Goal: Task Accomplishment & Management: Manage account settings

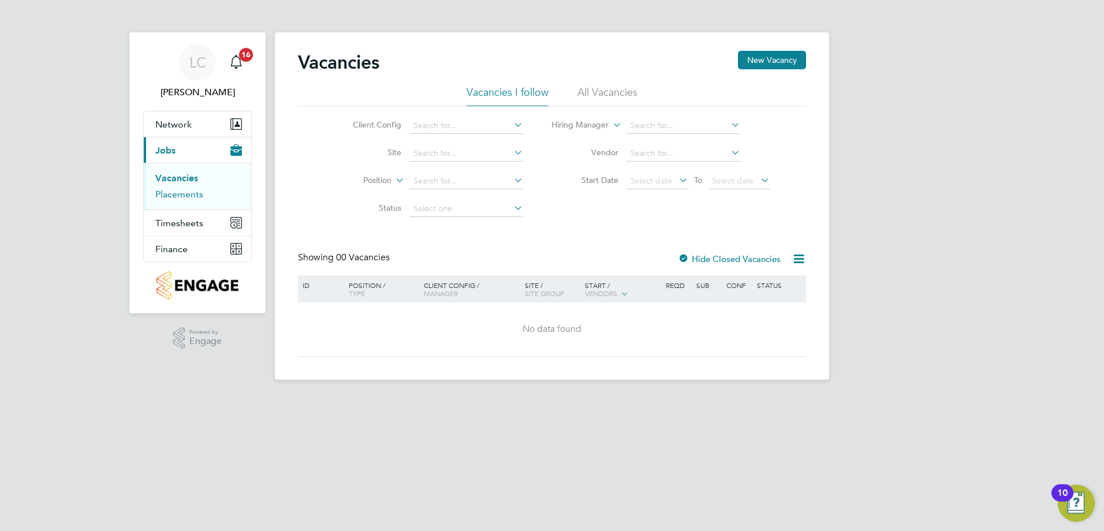
click at [186, 195] on link "Placements" at bounding box center [179, 194] width 48 height 11
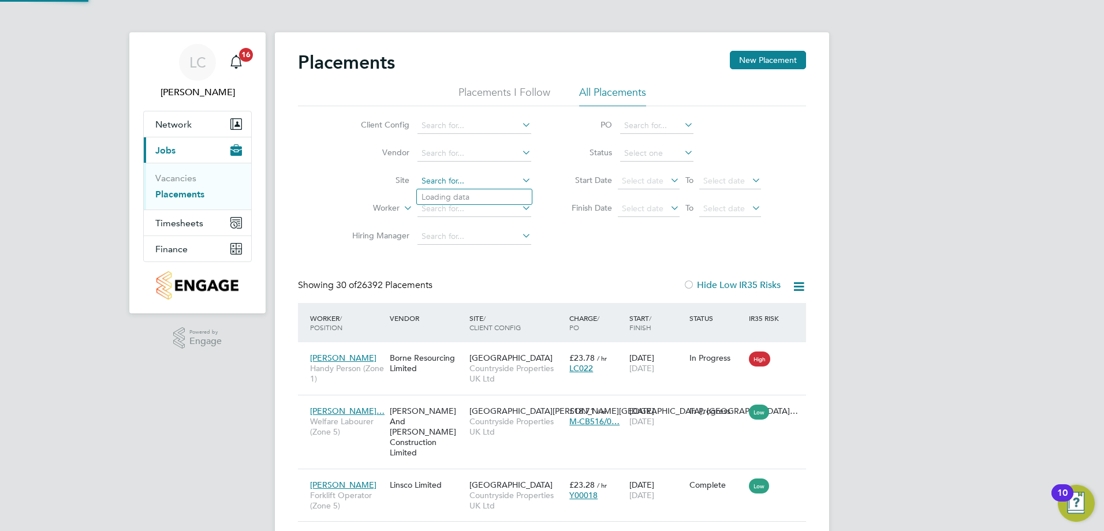
click at [457, 178] on input at bounding box center [474, 181] width 114 height 16
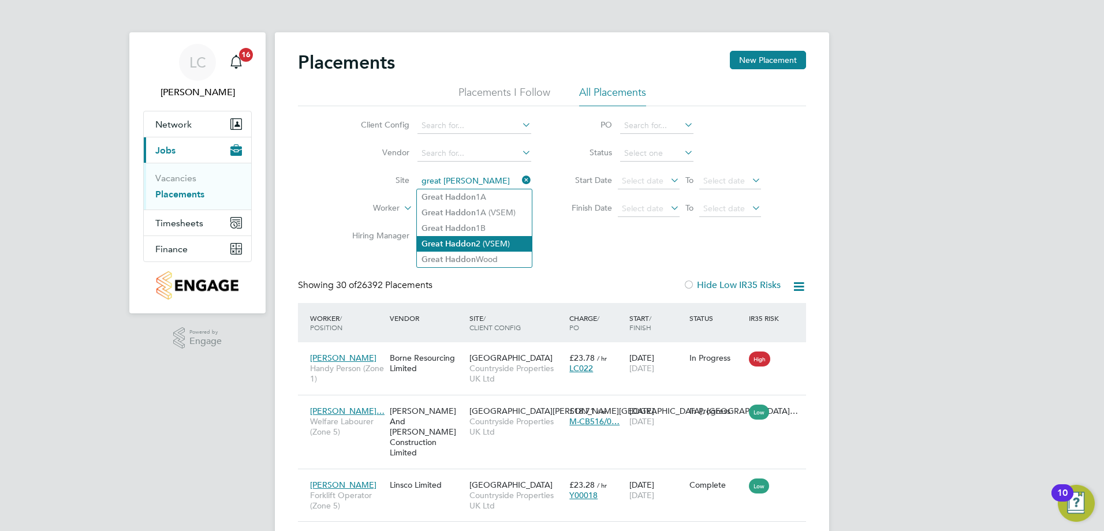
click at [499, 236] on li "Great Haddon 2 (VSEM)" at bounding box center [474, 244] width 115 height 16
type input "Great Haddon 2 (VSEM)"
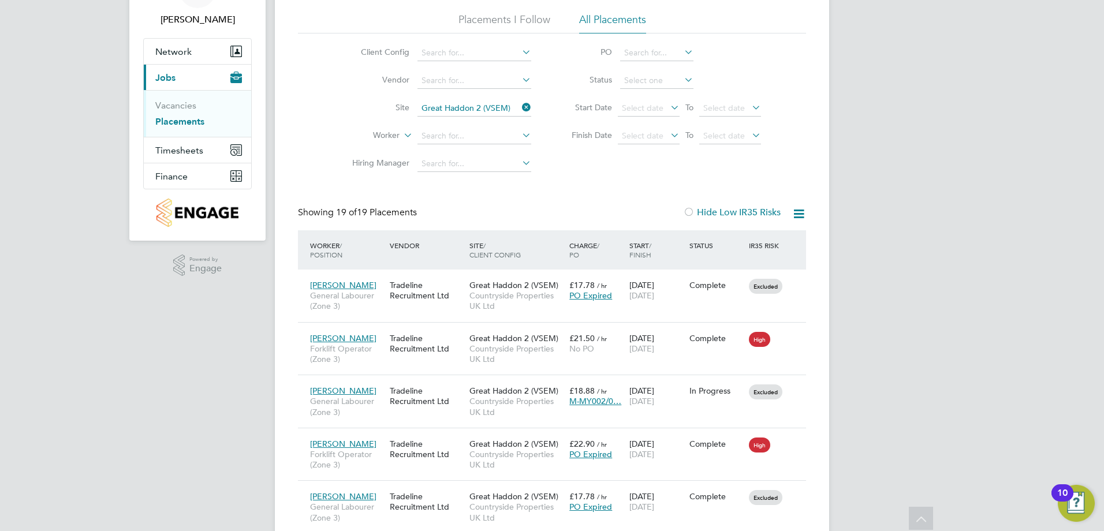
scroll to position [58, 0]
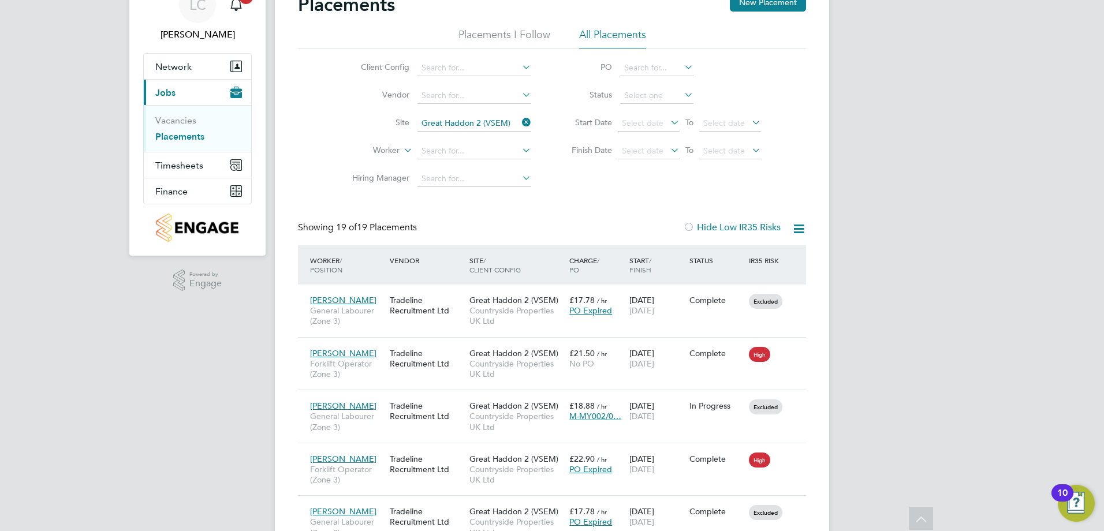
click at [520, 122] on icon at bounding box center [520, 122] width 0 height 16
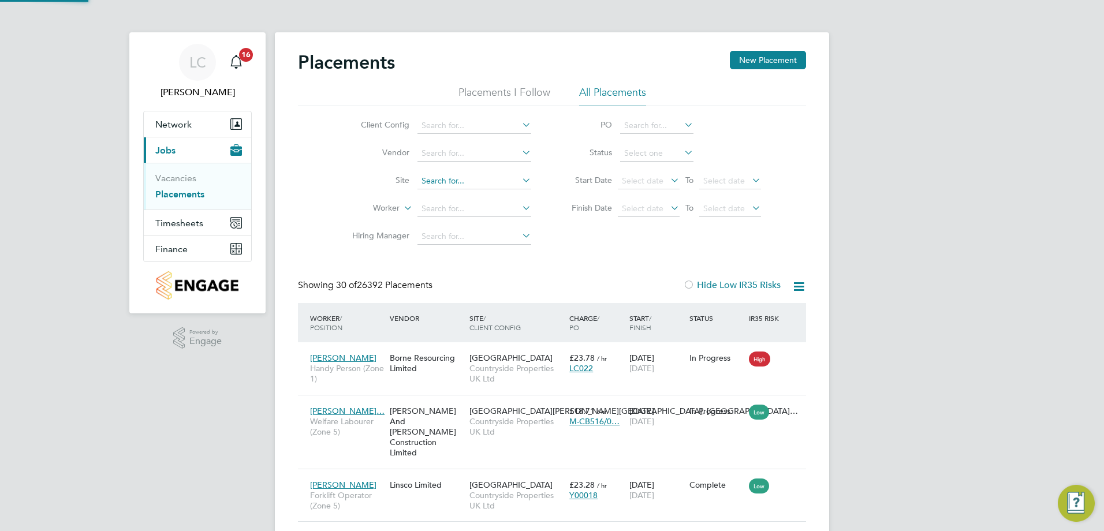
click at [469, 174] on input at bounding box center [474, 181] width 114 height 16
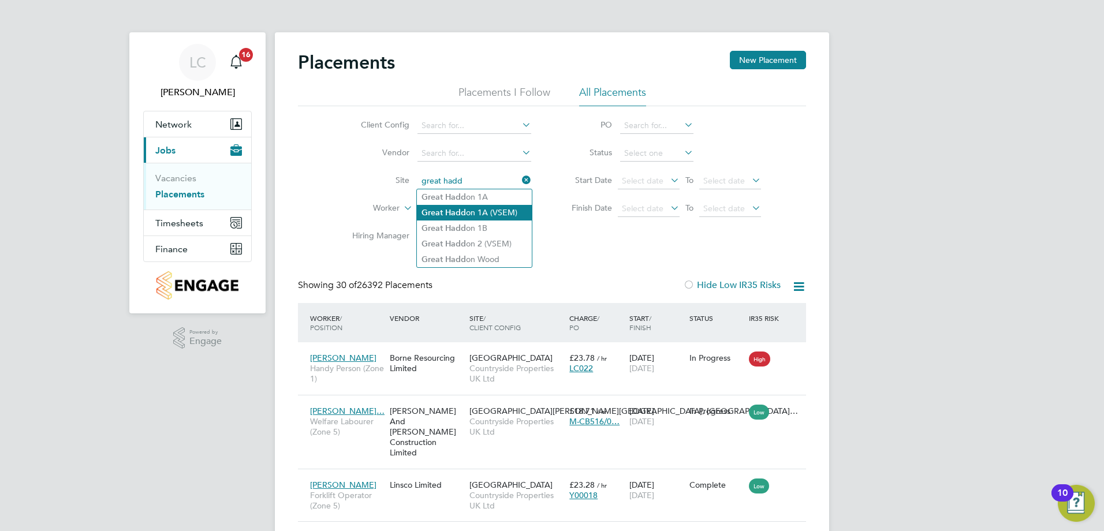
click at [475, 211] on li "Great Hadd on 1A (VSEM)" at bounding box center [474, 213] width 115 height 16
type input "Great Haddon 1A (VSEM)"
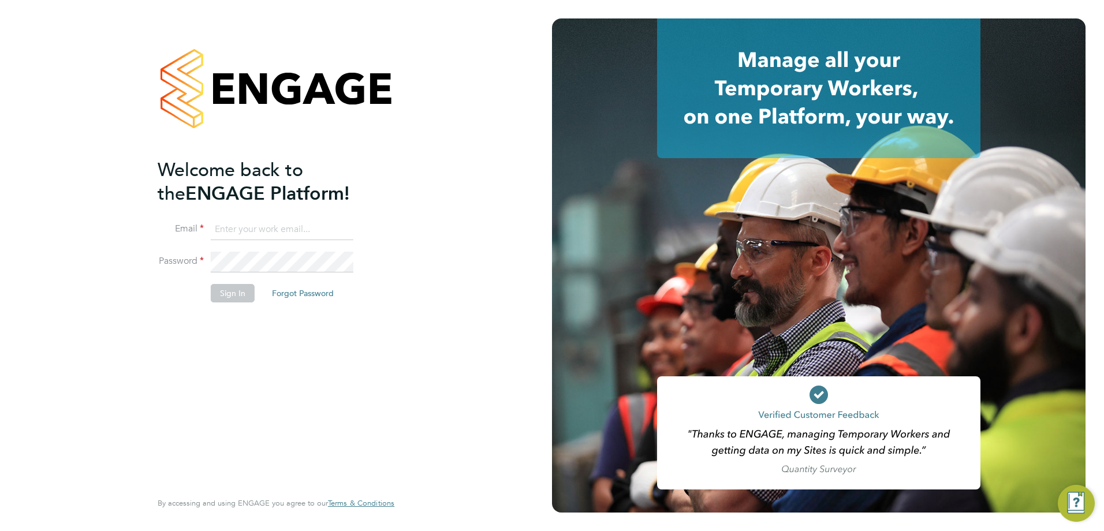
type input "Luke.Collins@vistry.co.uk"
click at [238, 295] on button "Sign In" at bounding box center [233, 293] width 44 height 18
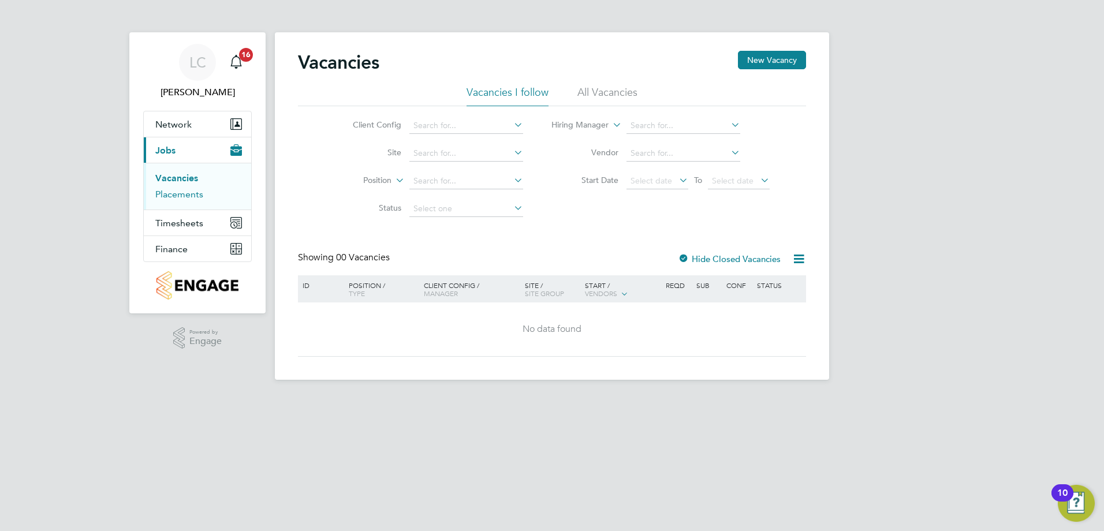
click at [177, 199] on link "Placements" at bounding box center [179, 194] width 48 height 11
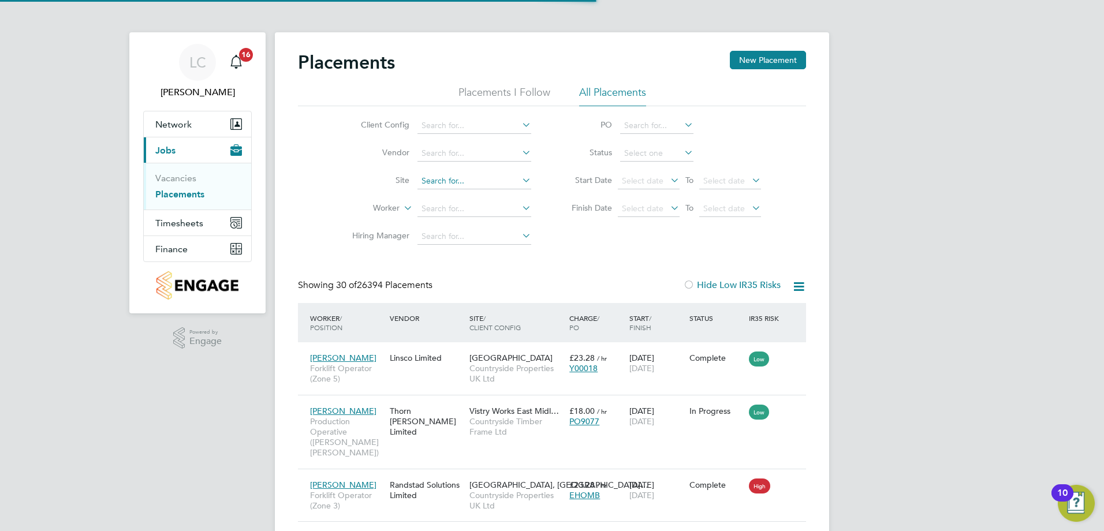
click at [454, 178] on input at bounding box center [474, 181] width 114 height 16
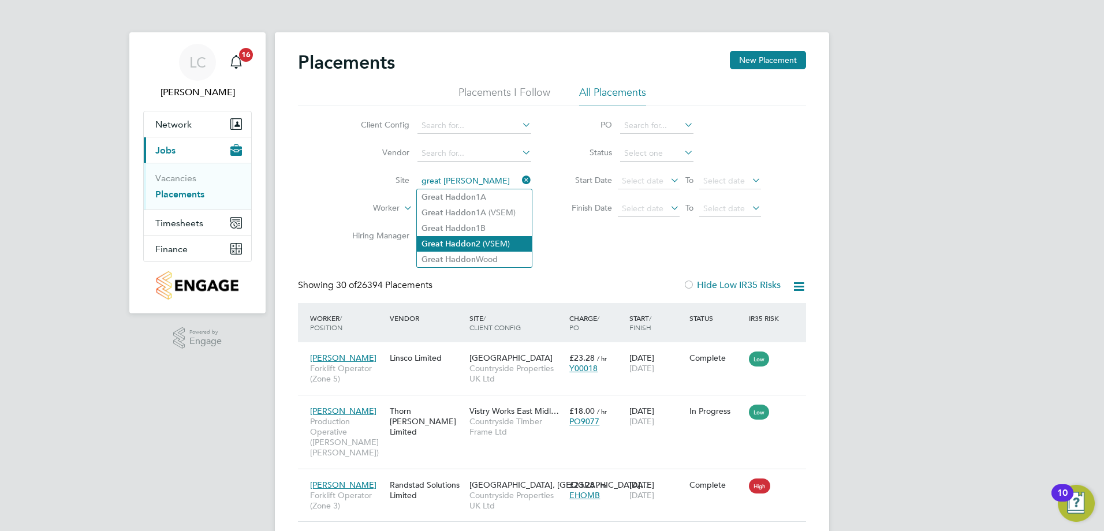
click at [514, 246] on li "Great Haddon 2 (VSEM)" at bounding box center [474, 244] width 115 height 16
type input "Great Haddon 2 (VSEM)"
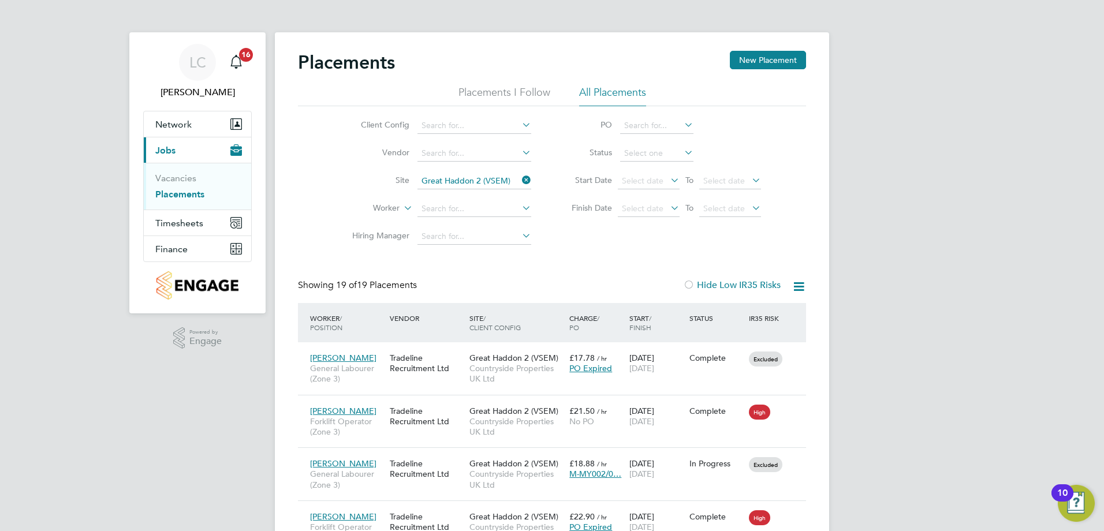
click at [520, 178] on icon at bounding box center [520, 180] width 0 height 16
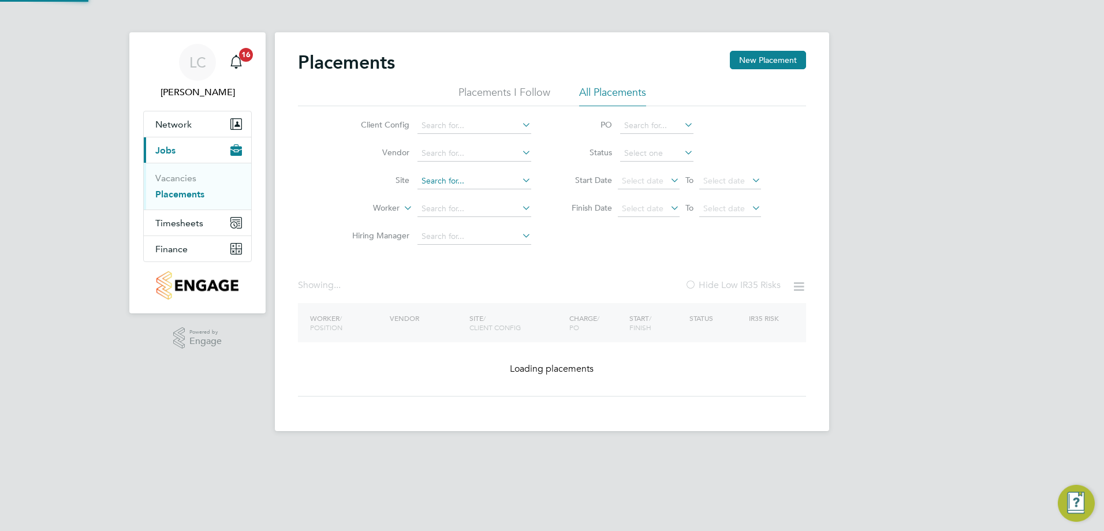
click at [456, 180] on input at bounding box center [474, 181] width 114 height 16
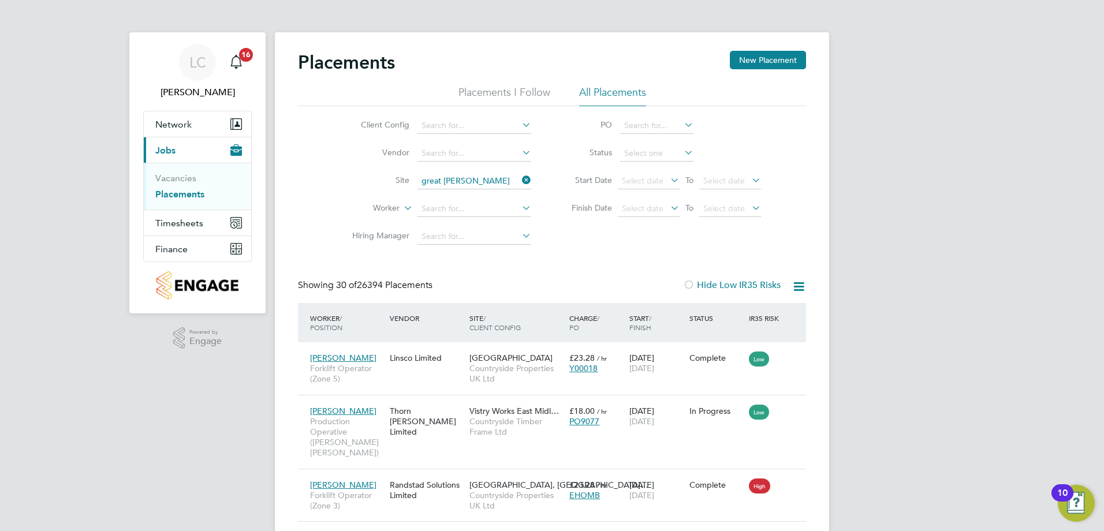
click at [488, 215] on li "Great Haddon 1A (VSEM)" at bounding box center [474, 213] width 115 height 16
type input "Great Haddon 1A (VSEM)"
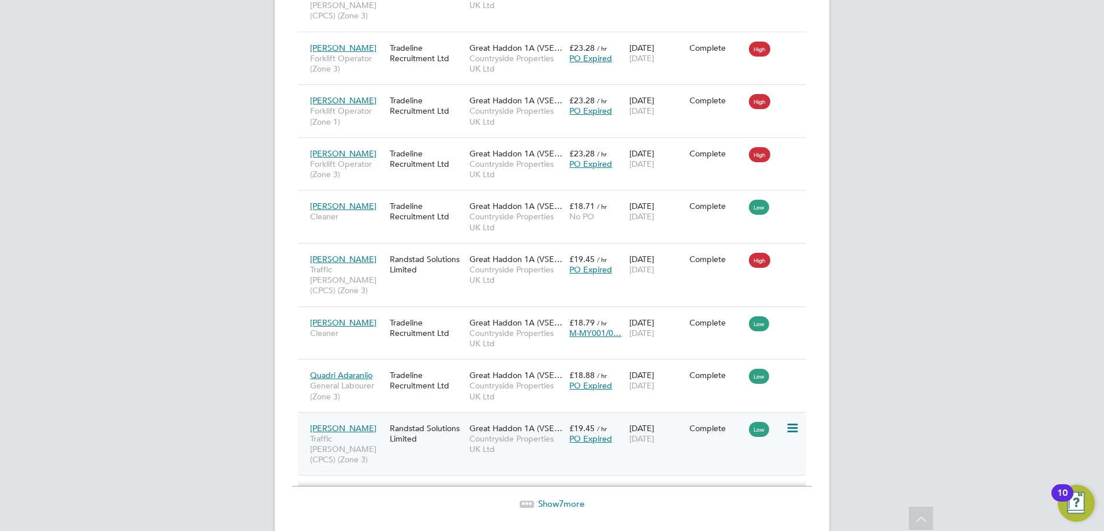
click at [367, 423] on span "[PERSON_NAME]" at bounding box center [343, 428] width 66 height 10
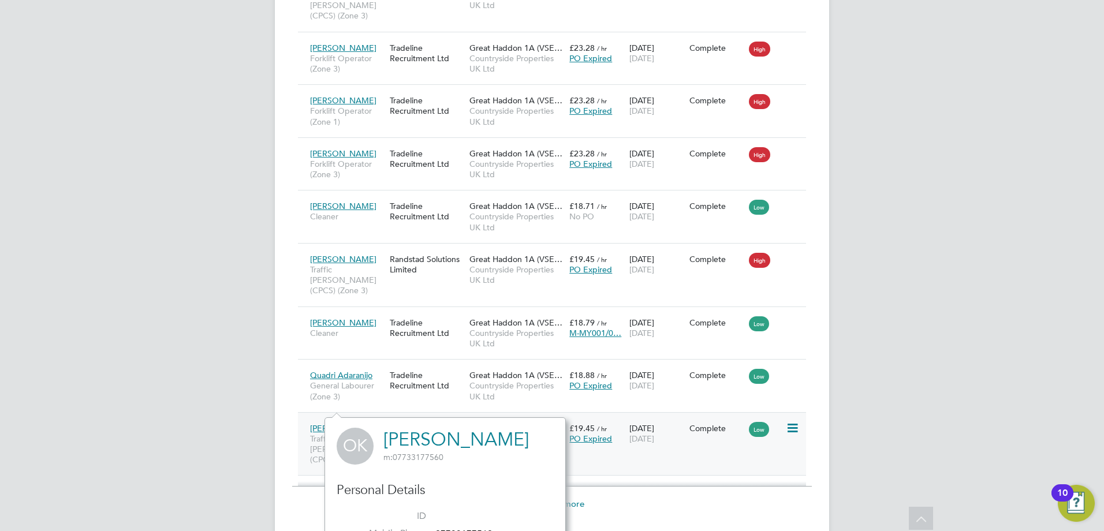
click at [510, 423] on span "Great Haddon 1A (VSE…" at bounding box center [515, 428] width 93 height 10
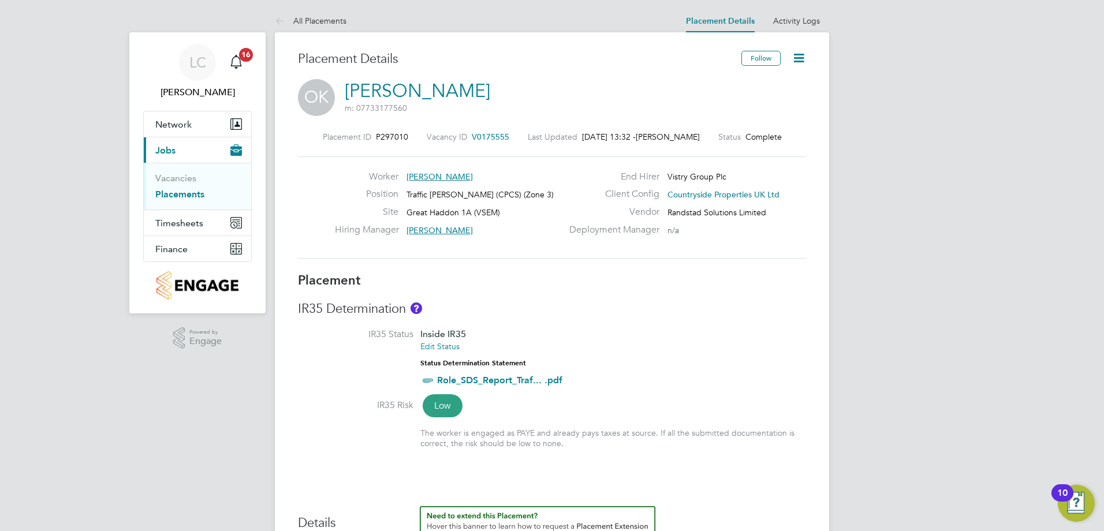
click at [801, 59] on icon at bounding box center [799, 58] width 14 height 14
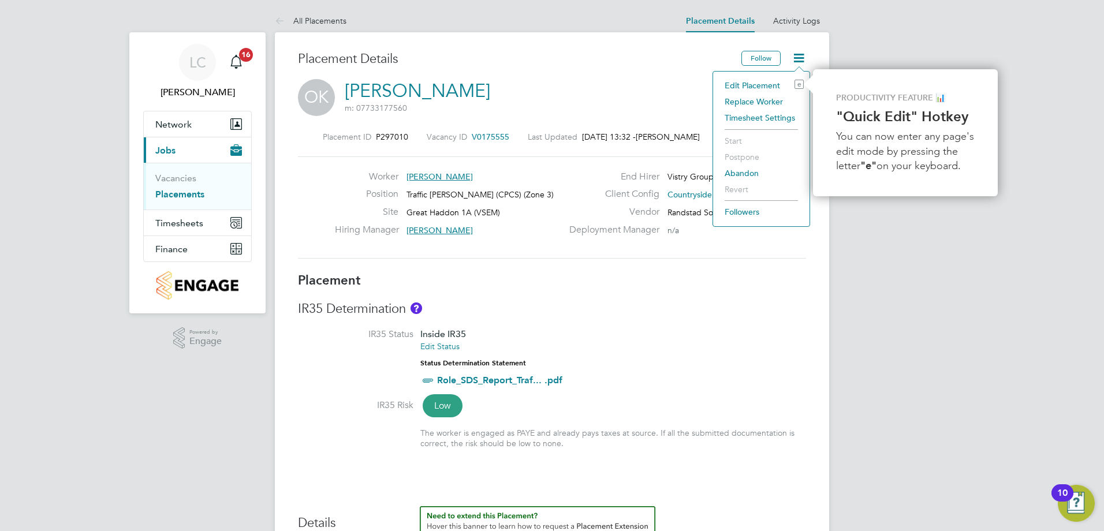
click at [757, 80] on li "Edit Placement e" at bounding box center [761, 85] width 85 height 16
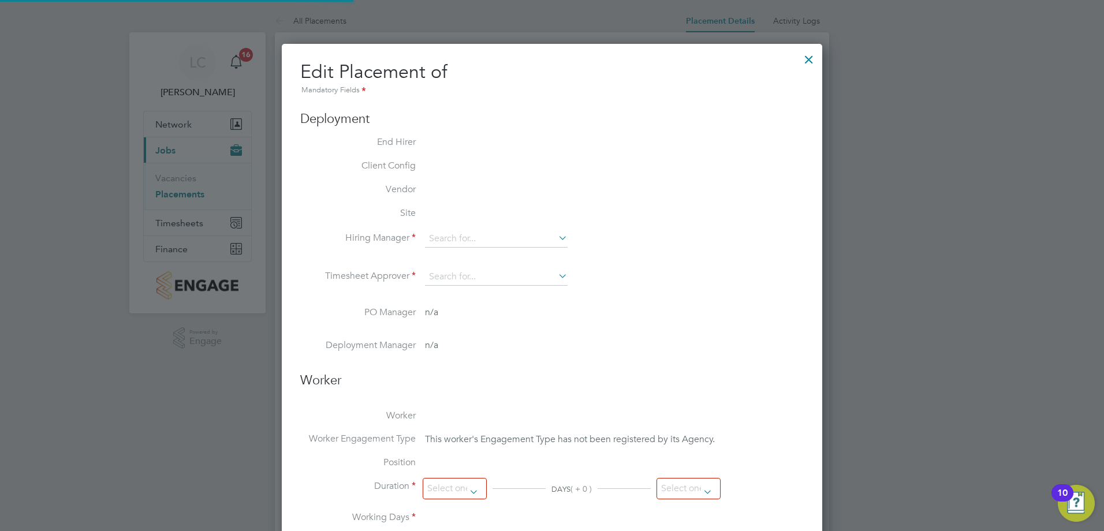
type input "Paul O'Shea"
type input "[DATE]"
type input "08:00"
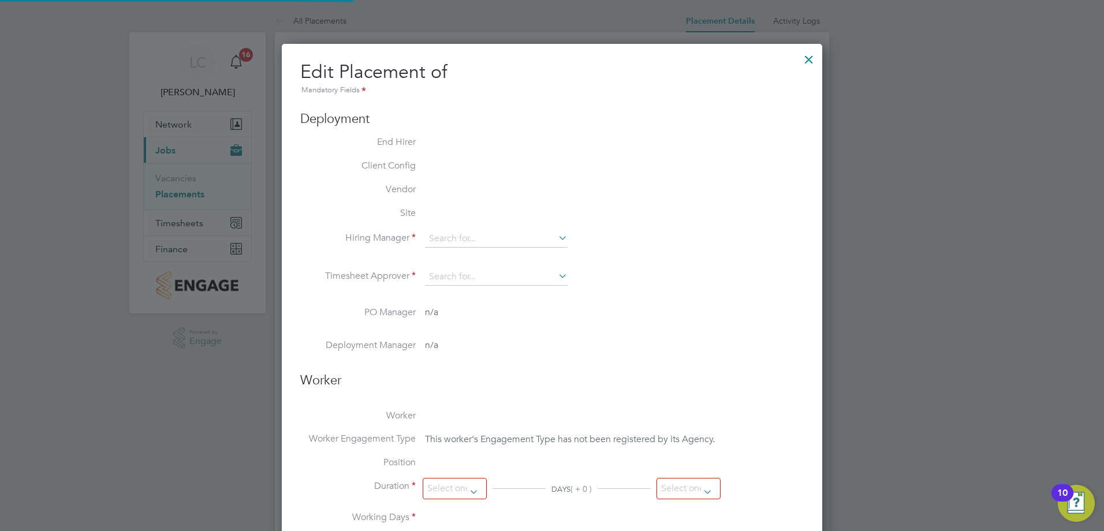
type input "16:30"
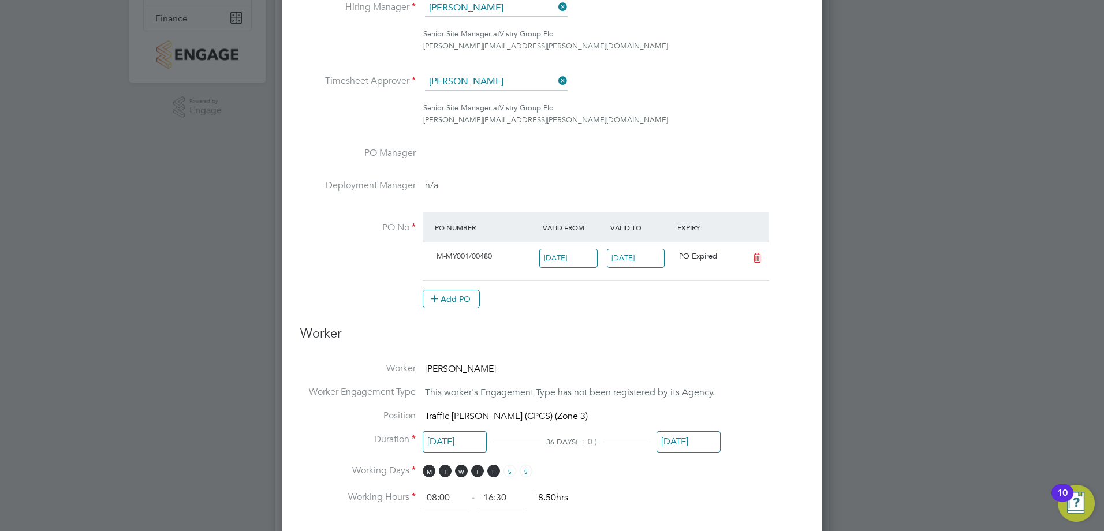
click at [639, 261] on input "[DATE]" at bounding box center [636, 258] width 58 height 19
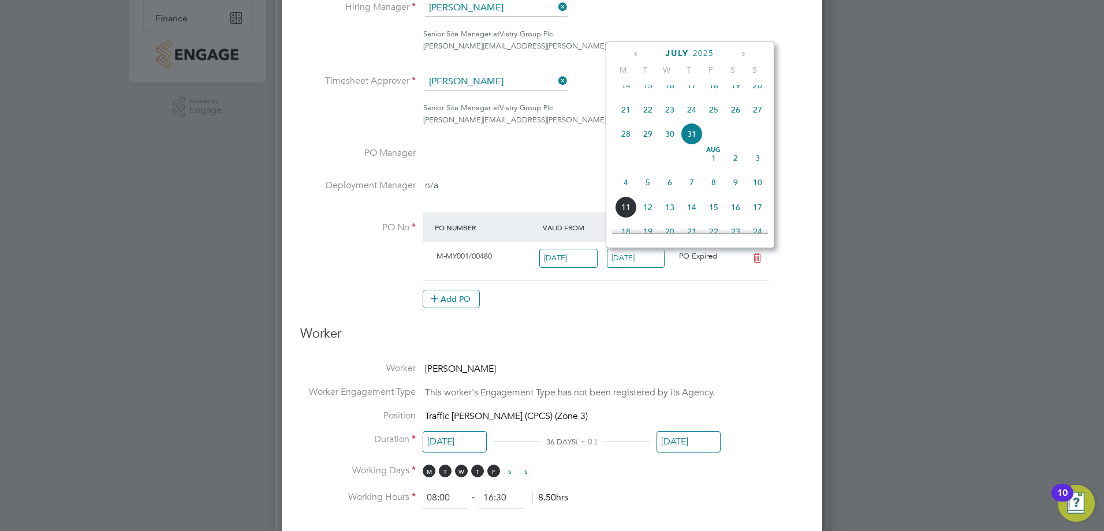
click at [742, 54] on icon at bounding box center [742, 54] width 11 height 13
click at [715, 193] on span "29" at bounding box center [714, 182] width 22 height 22
type input "[DATE]"
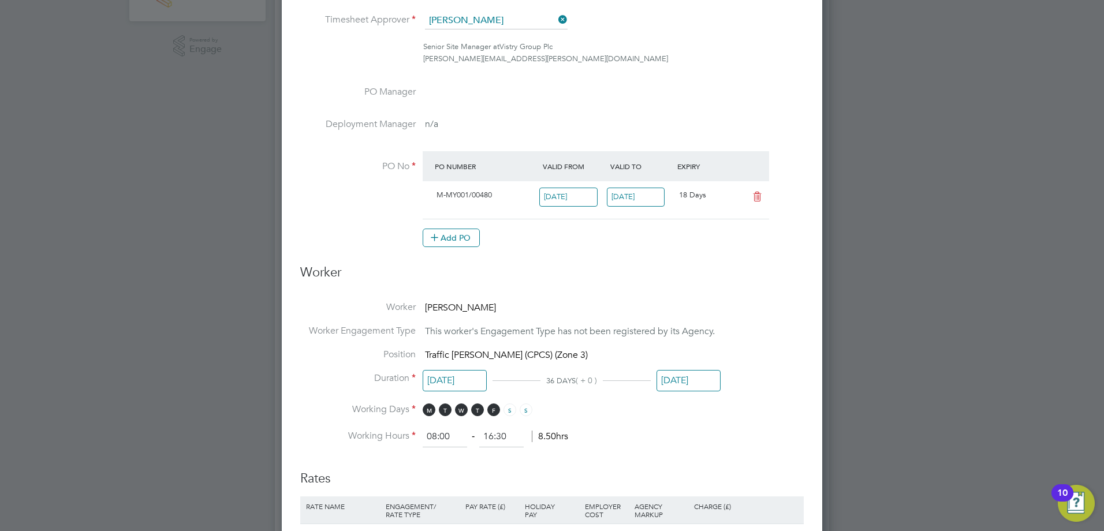
scroll to position [346, 0]
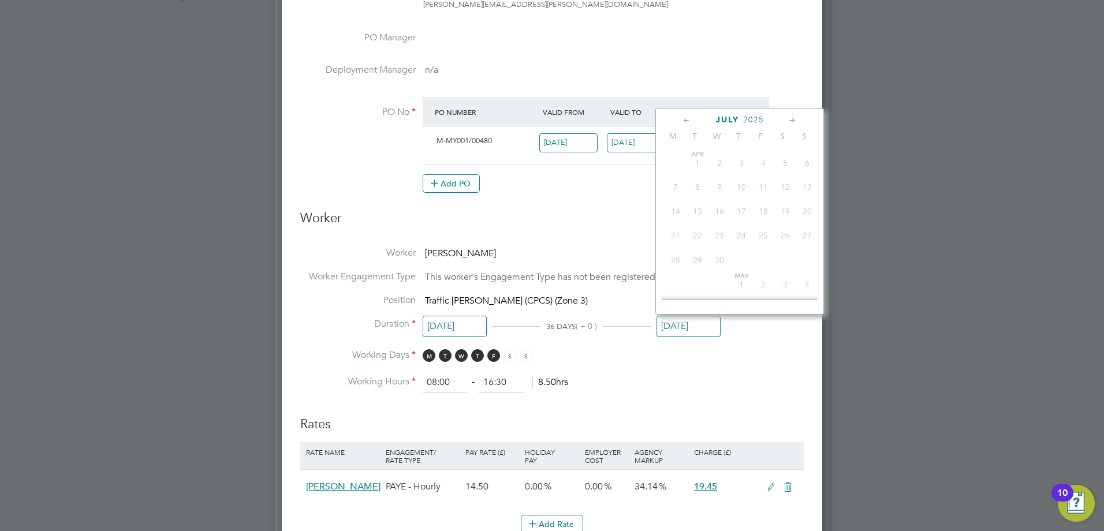
click at [688, 329] on input "[DATE]" at bounding box center [688, 326] width 64 height 21
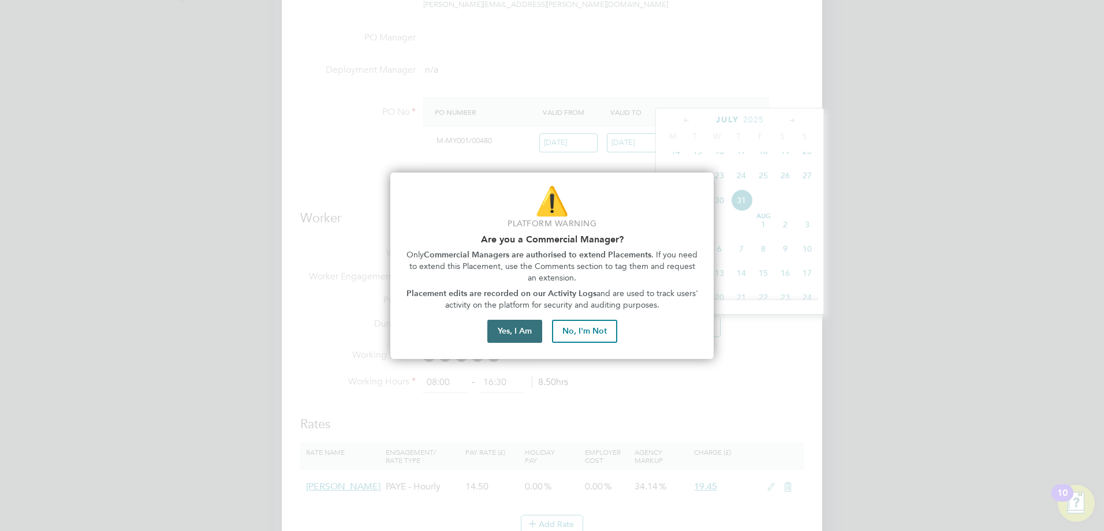
click at [502, 332] on button "Yes, I Am" at bounding box center [514, 331] width 55 height 23
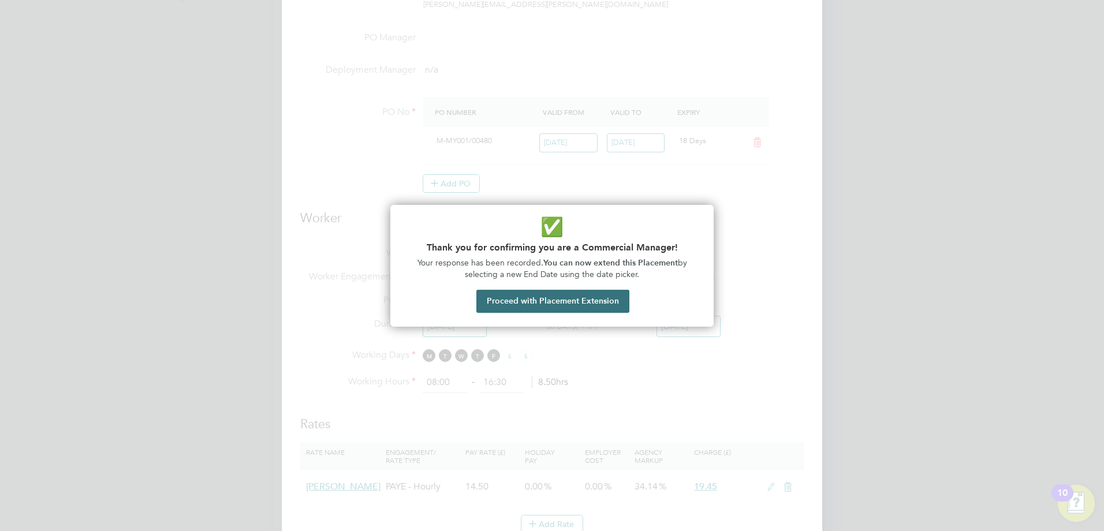
click at [563, 299] on button "Proceed with Placement Extension" at bounding box center [552, 301] width 153 height 23
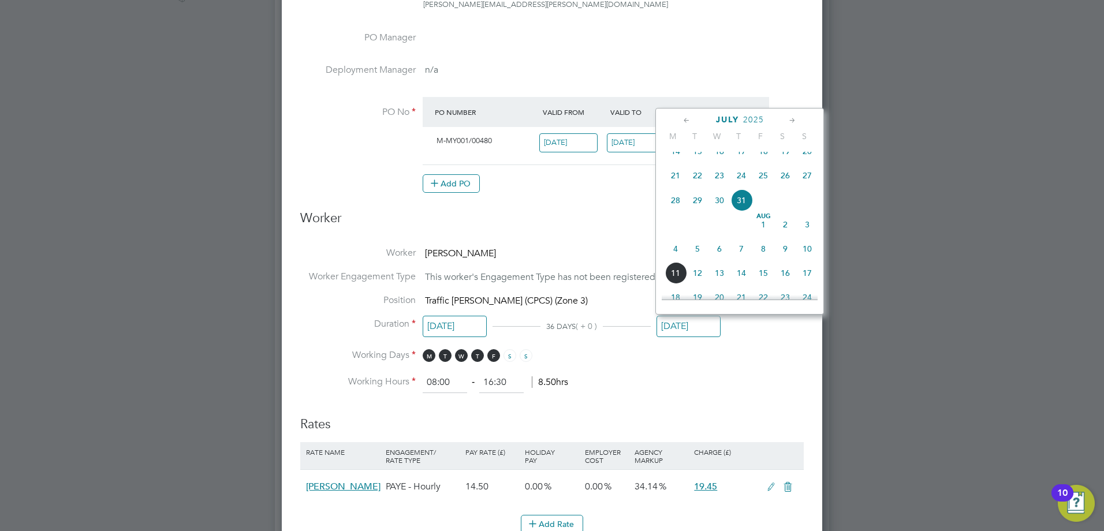
click at [794, 116] on icon at bounding box center [792, 120] width 11 height 13
click at [766, 259] on span "29" at bounding box center [763, 248] width 22 height 22
type input "[DATE]"
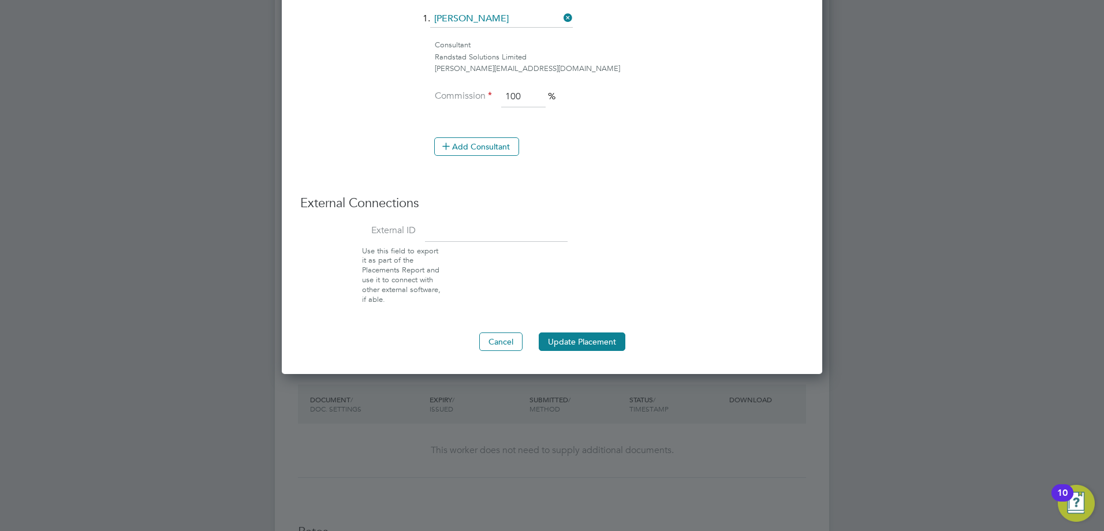
scroll to position [924, 0]
click at [594, 343] on button "Update Placement" at bounding box center [582, 341] width 87 height 18
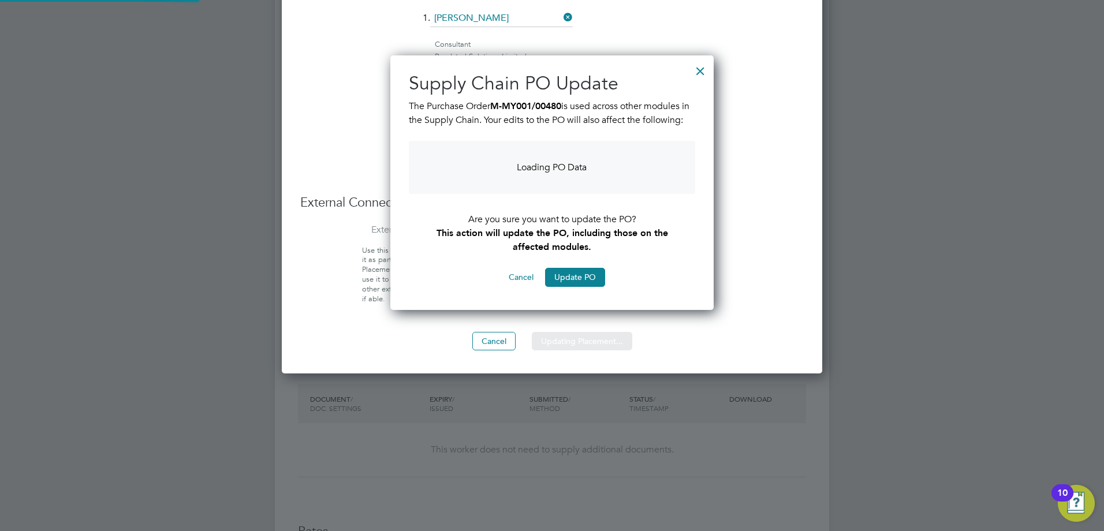
scroll to position [290, 324]
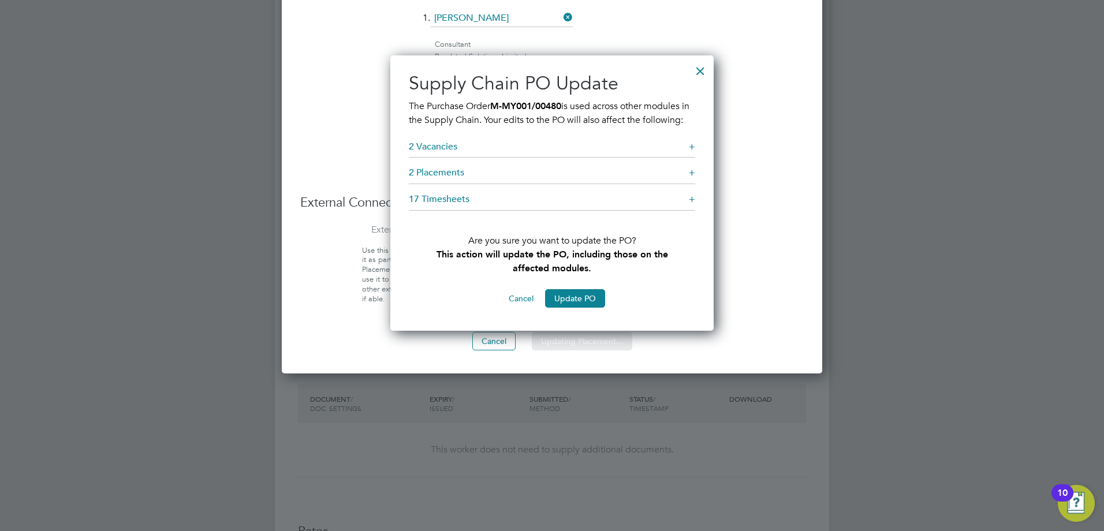
click at [570, 312] on div "Sorry, we are having problems connecting to our services." at bounding box center [552, 44] width 554 height 1919
click at [576, 308] on button "Update PO" at bounding box center [575, 298] width 60 height 18
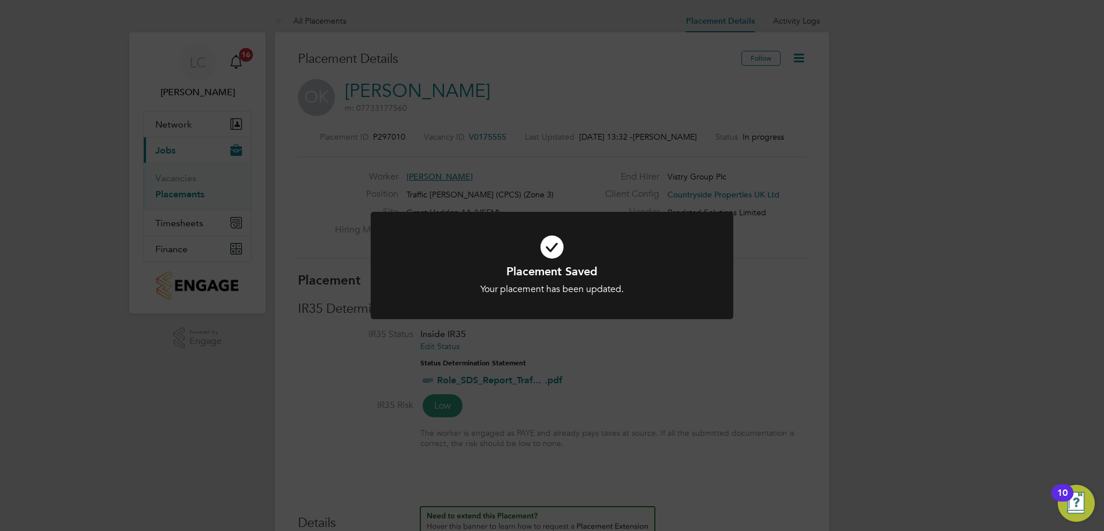
scroll to position [6, 6]
